Goal: Complete application form

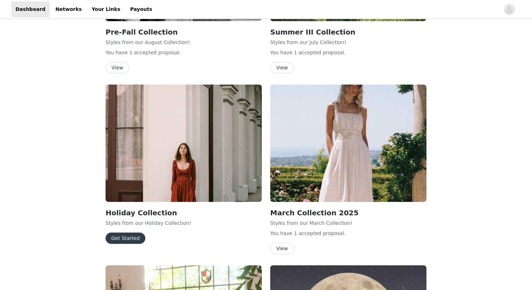
scroll to position [138, 0]
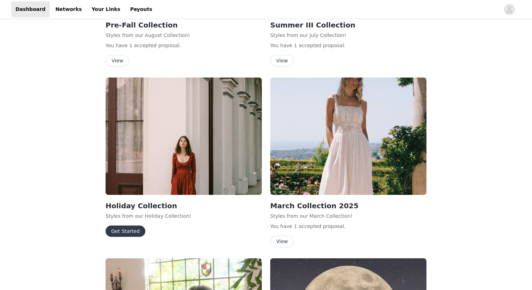
click at [132, 230] on button "Get Started" at bounding box center [126, 230] width 40 height 11
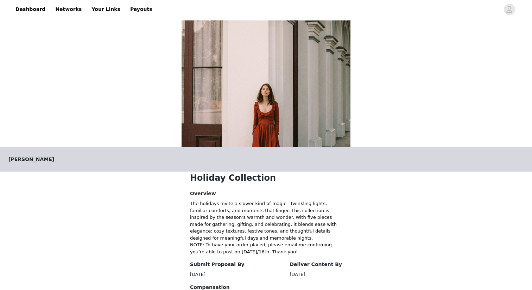
scroll to position [121, 0]
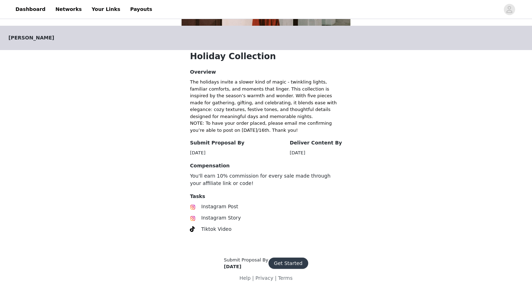
click at [288, 262] on button "Get Started" at bounding box center [289, 262] width 40 height 11
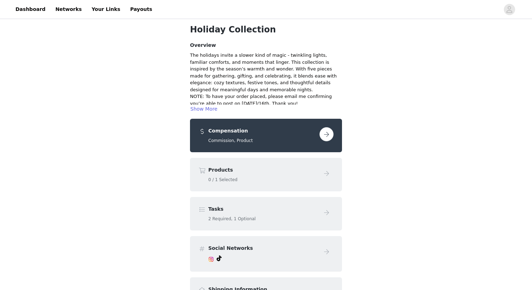
scroll to position [31, 0]
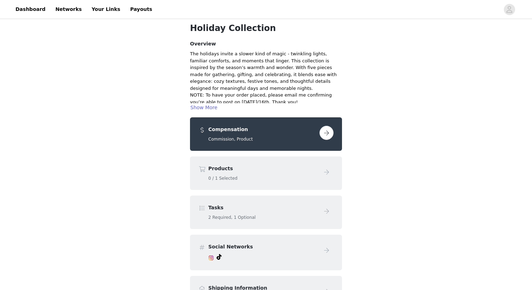
click at [329, 133] on button "button" at bounding box center [327, 133] width 14 height 14
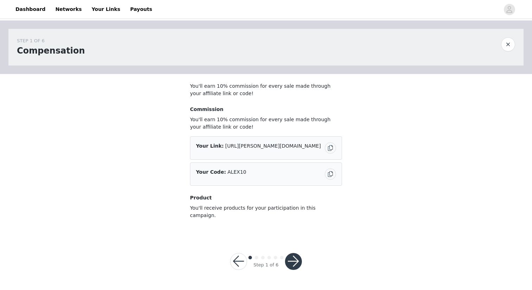
click at [294, 255] on button "button" at bounding box center [293, 261] width 17 height 17
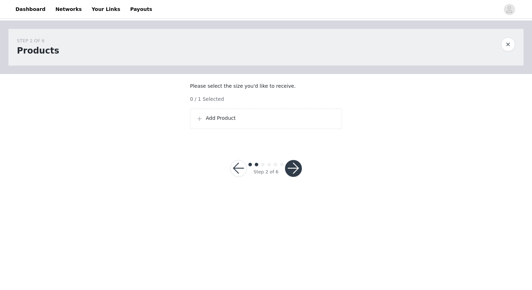
click at [276, 129] on div "Add Product" at bounding box center [266, 118] width 152 height 20
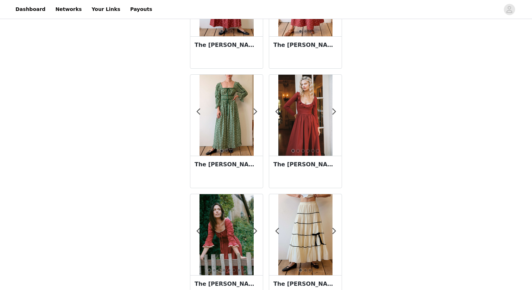
scroll to position [92, 0]
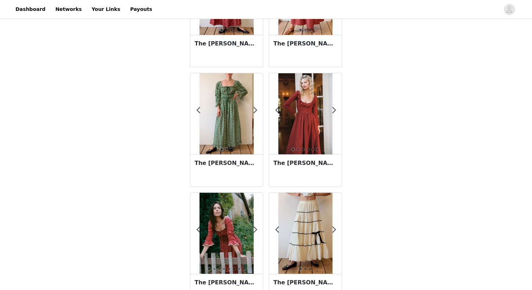
click at [229, 131] on img at bounding box center [227, 113] width 54 height 81
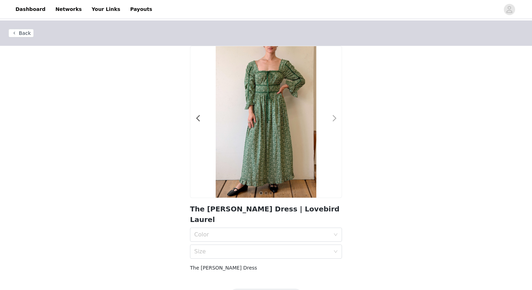
click at [334, 118] on span at bounding box center [335, 118] width 16 height 0
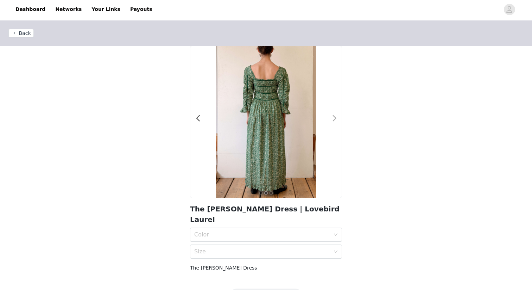
click at [334, 118] on span at bounding box center [335, 118] width 16 height 0
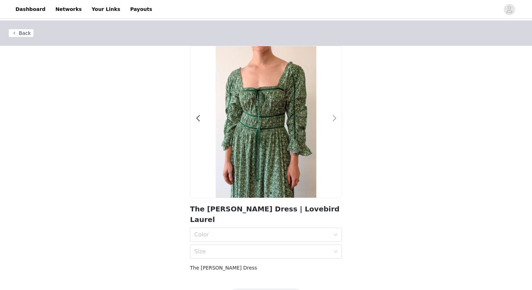
click at [334, 118] on span at bounding box center [335, 118] width 16 height 0
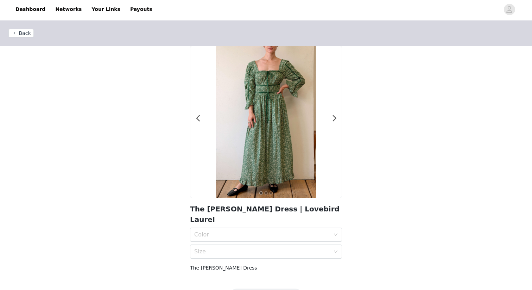
scroll to position [13, 0]
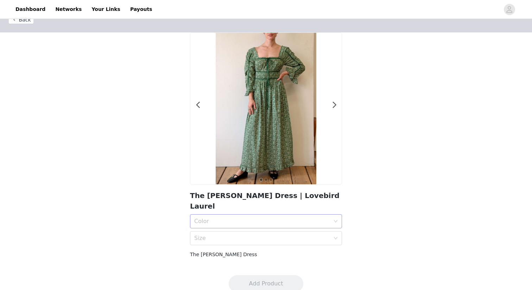
click at [320, 218] on div "Color" at bounding box center [262, 221] width 136 height 7
click at [358, 201] on div "Back 1 2 3 The [PERSON_NAME] | Lovebird Laurel Color Size The [PERSON_NAME] Dre…" at bounding box center [266, 136] width 532 height 259
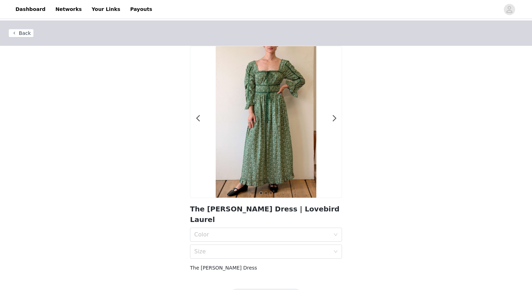
click at [25, 34] on button "Back" at bounding box center [20, 33] width 25 height 8
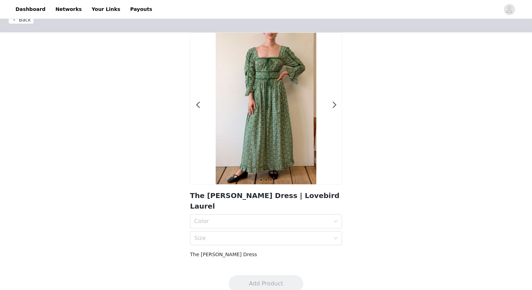
click at [23, 19] on button "Back" at bounding box center [20, 19] width 25 height 8
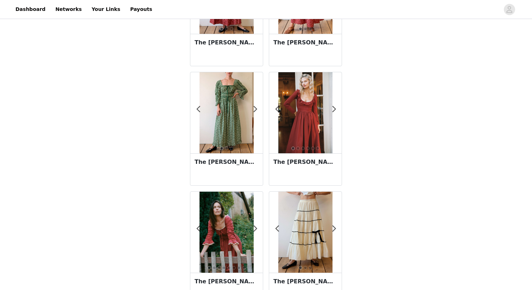
scroll to position [101, 0]
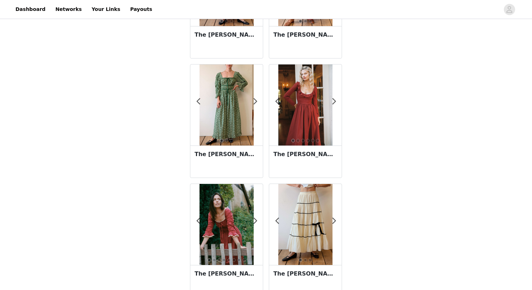
click at [239, 221] on img at bounding box center [227, 224] width 54 height 81
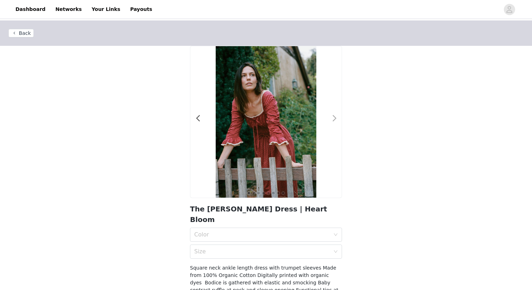
click at [333, 118] on span at bounding box center [335, 118] width 16 height 0
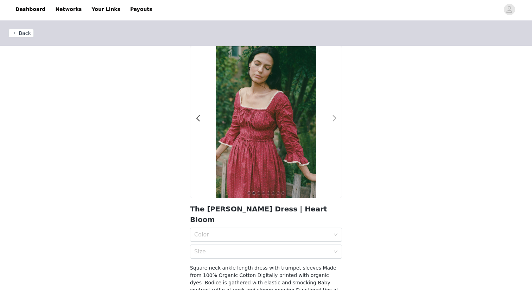
click at [333, 118] on span at bounding box center [335, 118] width 16 height 0
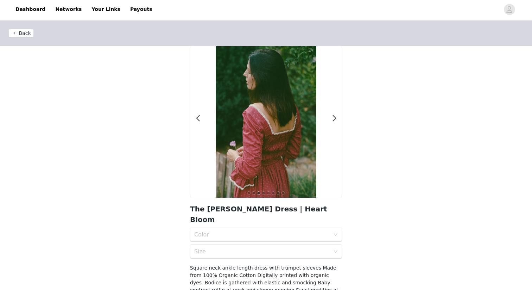
click at [20, 33] on button "Back" at bounding box center [20, 33] width 25 height 8
click at [21, 34] on button "Back" at bounding box center [20, 33] width 25 height 8
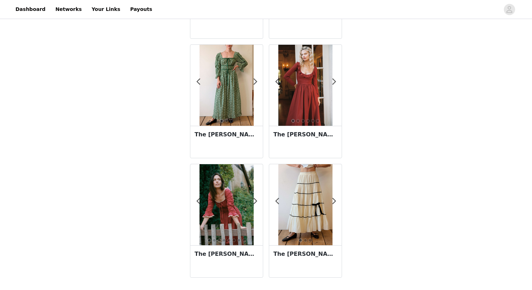
scroll to position [122, 0]
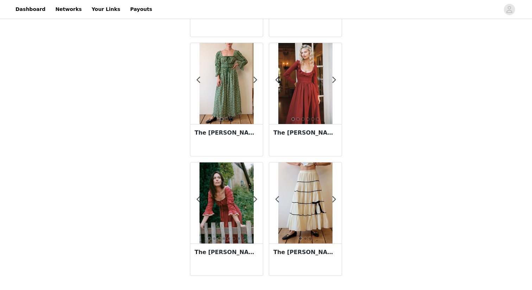
click at [227, 96] on img at bounding box center [227, 83] width 54 height 81
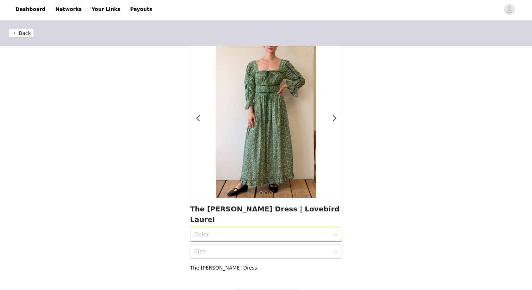
click at [246, 231] on div "Color" at bounding box center [262, 234] width 136 height 7
click at [240, 238] on div "Lovebird Laurel" at bounding box center [266, 239] width 144 height 8
click at [235, 248] on div "Size" at bounding box center [262, 251] width 136 height 7
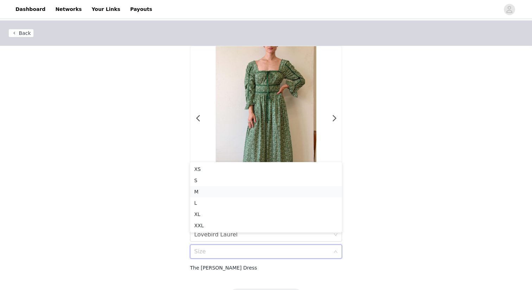
click at [234, 192] on div "M" at bounding box center [266, 192] width 144 height 8
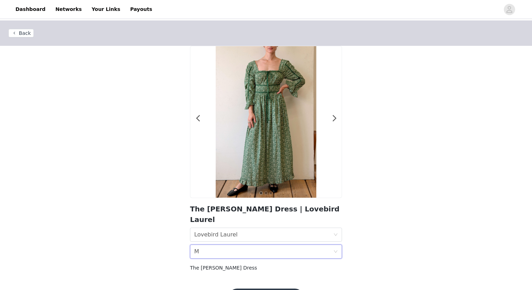
scroll to position [13, 0]
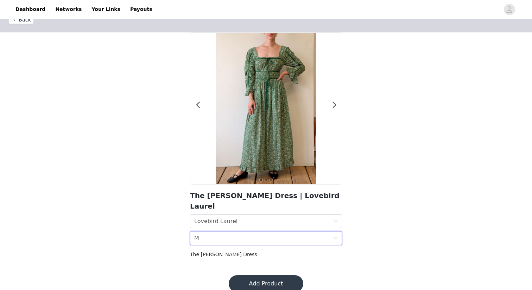
click at [273, 275] on button "Add Product" at bounding box center [266, 283] width 75 height 17
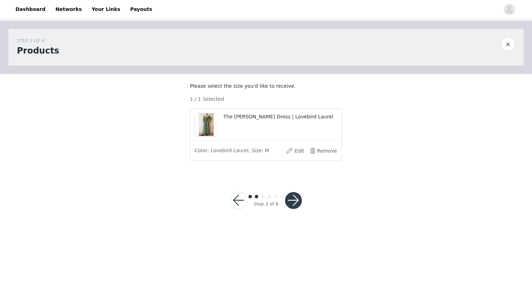
click at [294, 207] on button "button" at bounding box center [293, 200] width 17 height 17
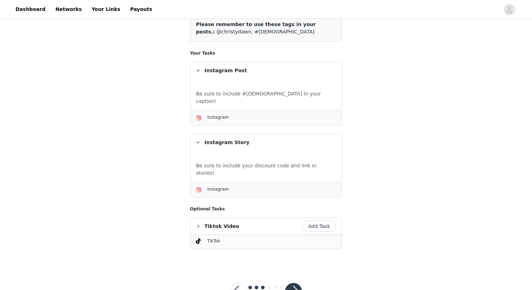
scroll to position [126, 0]
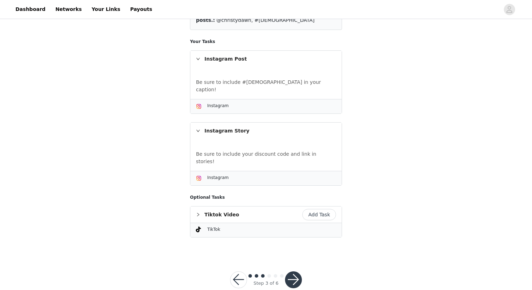
click at [293, 271] on button "button" at bounding box center [293, 279] width 17 height 17
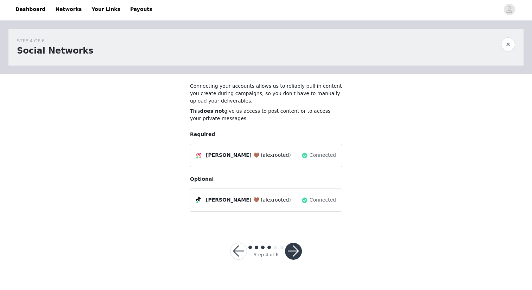
click at [296, 251] on button "button" at bounding box center [293, 250] width 17 height 17
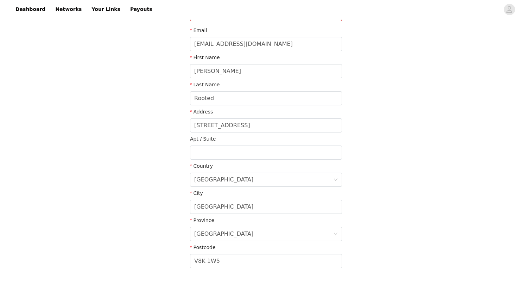
scroll to position [137, 0]
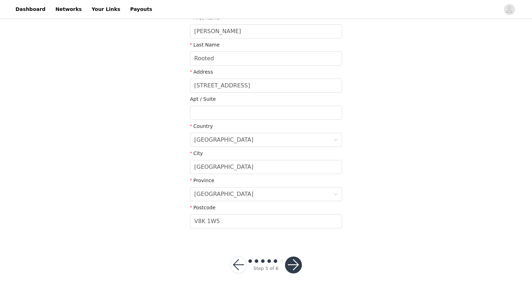
click at [299, 263] on button "button" at bounding box center [293, 264] width 17 height 17
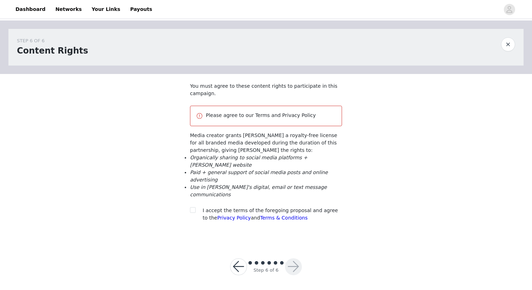
scroll to position [2, 0]
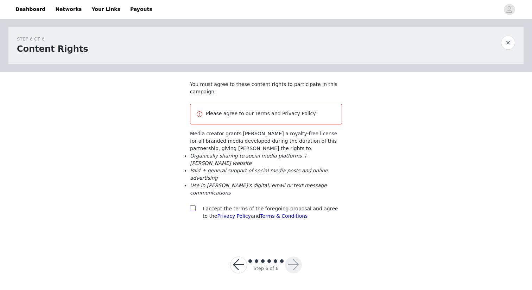
click at [191, 208] on input "checkbox" at bounding box center [192, 207] width 5 height 5
checkbox input "true"
click at [291, 257] on button "button" at bounding box center [293, 264] width 17 height 17
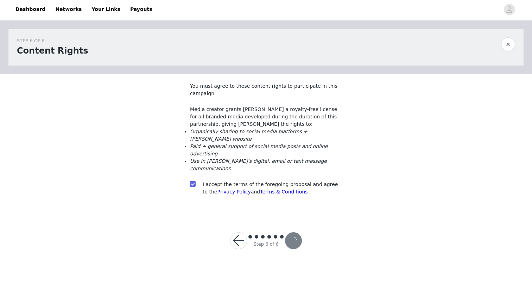
scroll to position [0, 0]
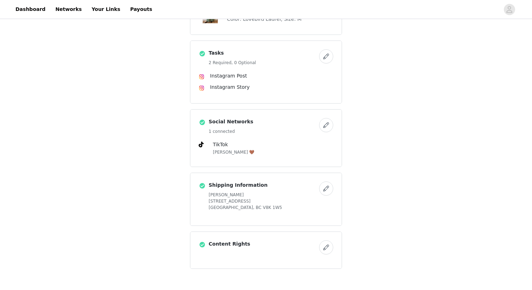
scroll to position [264, 0]
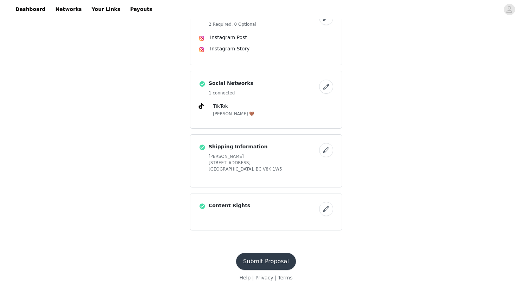
click at [264, 260] on button "Submit Proposal" at bounding box center [266, 261] width 60 height 17
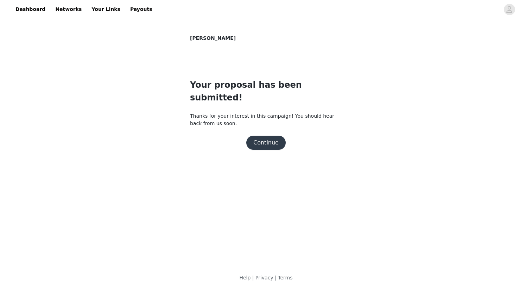
scroll to position [0, 0]
click at [263, 136] on button "Continue" at bounding box center [265, 143] width 39 height 14
